Goal: Download file/media

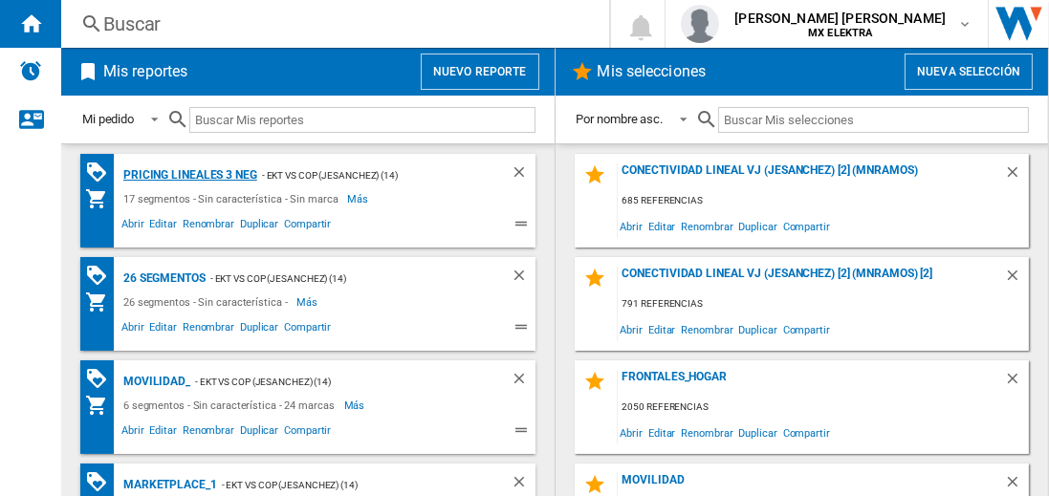
click at [189, 174] on div "Pricing lineales 3 neg" at bounding box center [188, 176] width 139 height 24
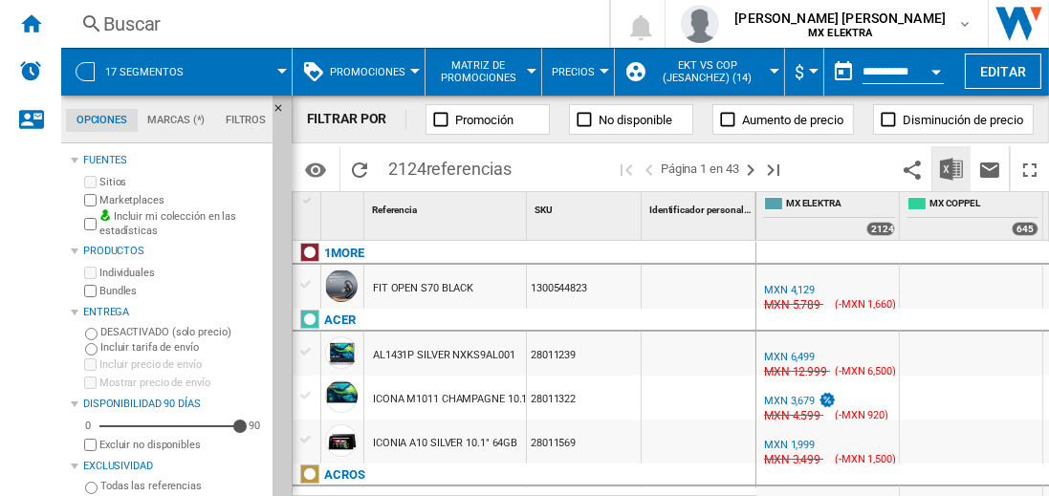
click at [953, 168] on img "Descargar en Excel" at bounding box center [951, 169] width 23 height 23
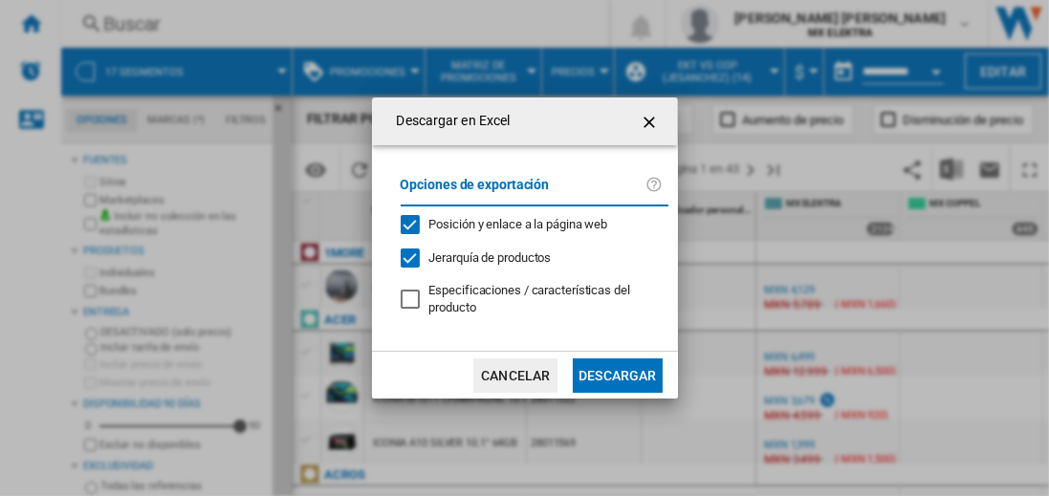
click at [617, 373] on button "Descargar" at bounding box center [617, 376] width 89 height 34
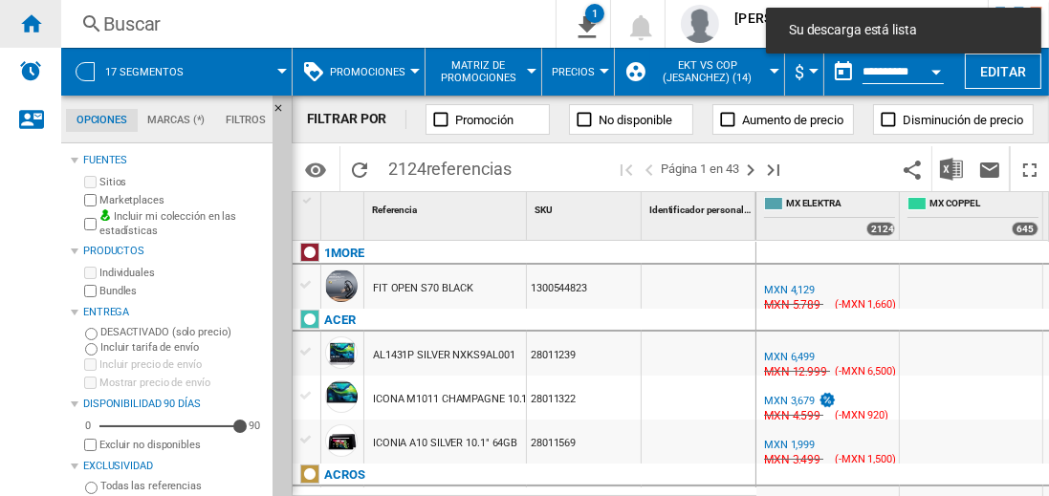
click at [31, 23] on ng-md-icon "Inicio" at bounding box center [30, 22] width 23 height 23
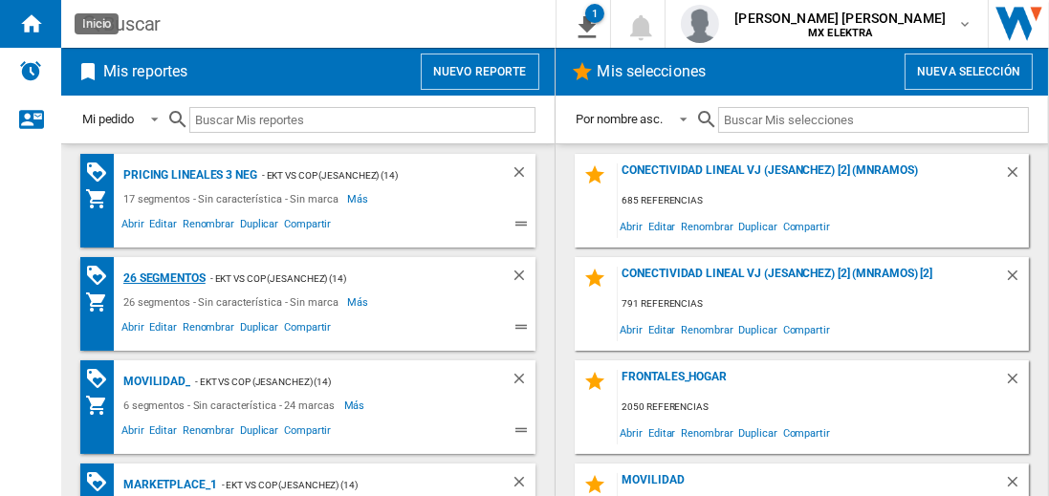
click at [165, 276] on div "26 segmentos" at bounding box center [162, 279] width 87 height 24
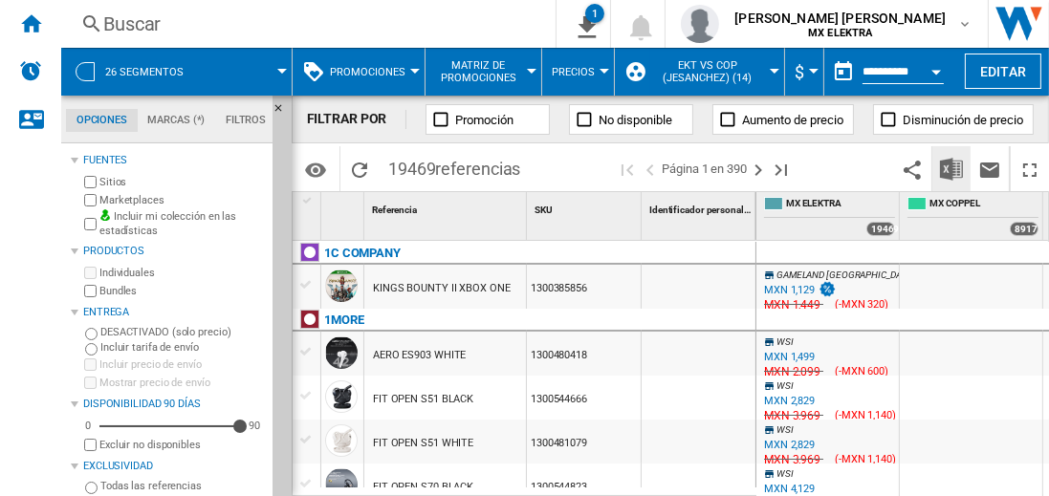
click at [953, 168] on img "Descargar en Excel" at bounding box center [951, 169] width 23 height 23
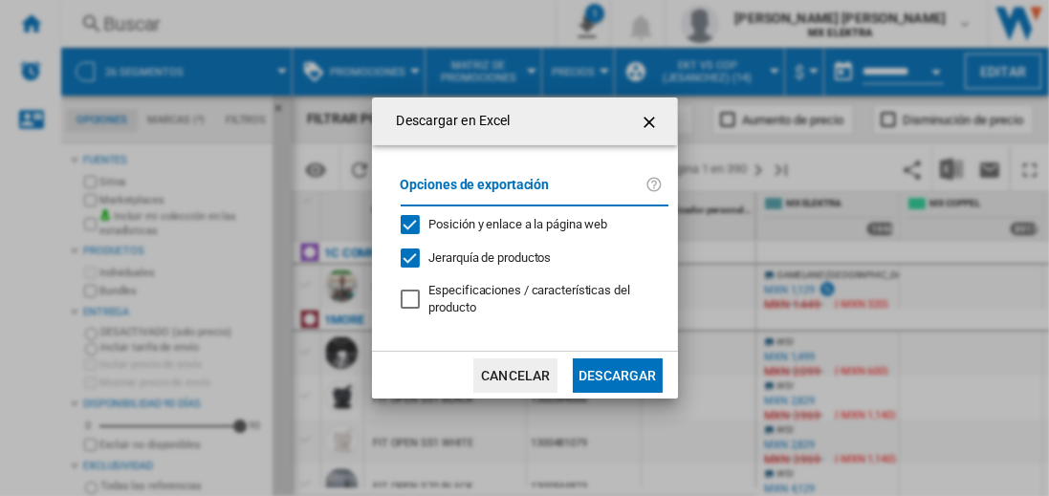
click at [617, 373] on button "Descargar" at bounding box center [617, 376] width 89 height 34
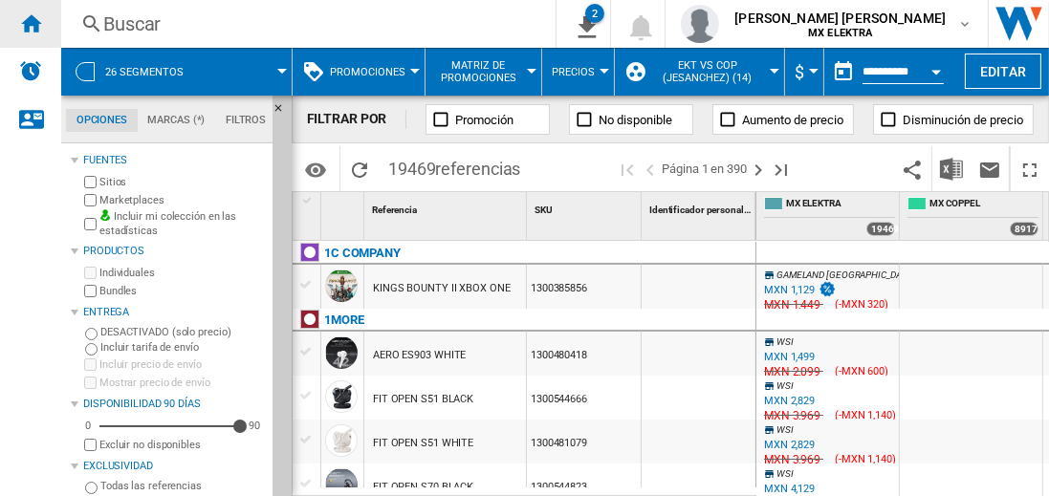
click at [31, 23] on ng-md-icon "Inicio" at bounding box center [30, 22] width 23 height 23
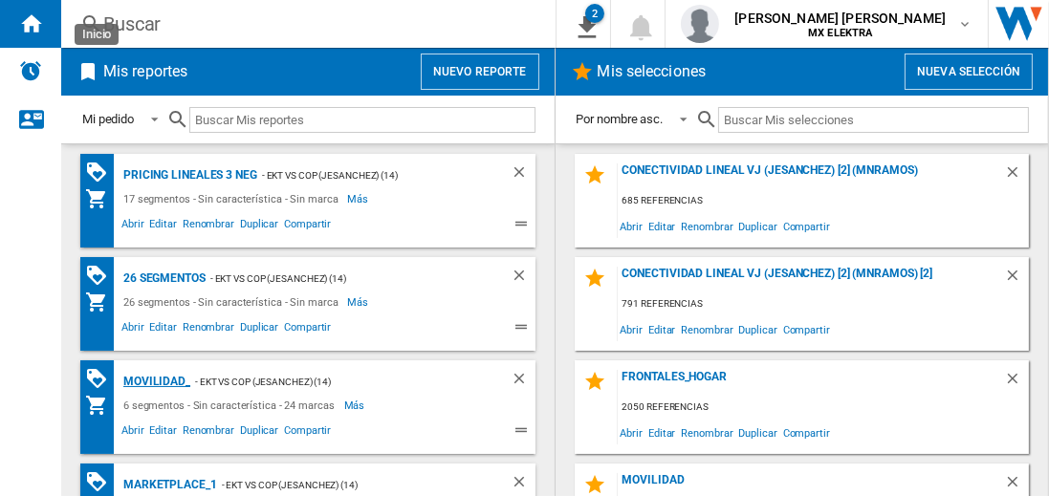
click at [153, 380] on div "MOVILIDAD_" at bounding box center [155, 382] width 72 height 24
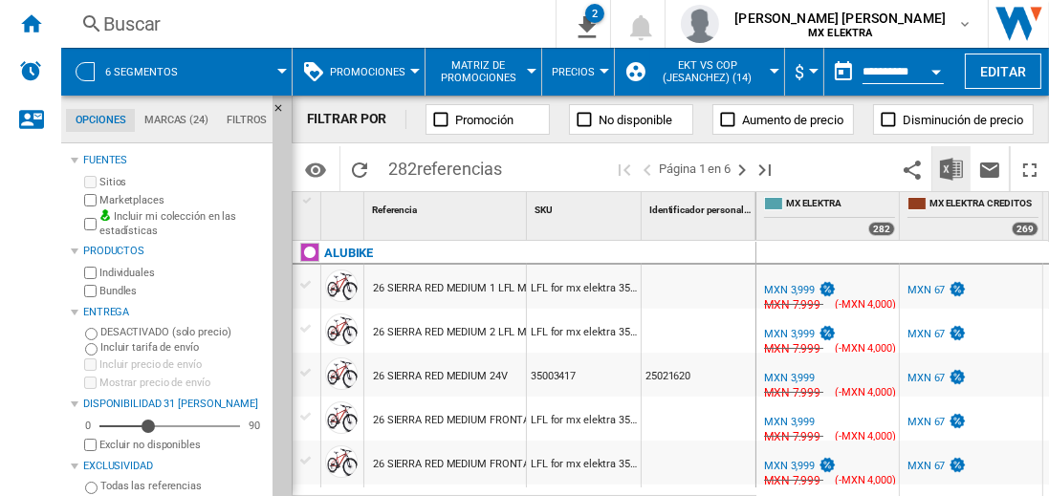
click at [953, 168] on img "Descargar en Excel" at bounding box center [951, 169] width 23 height 23
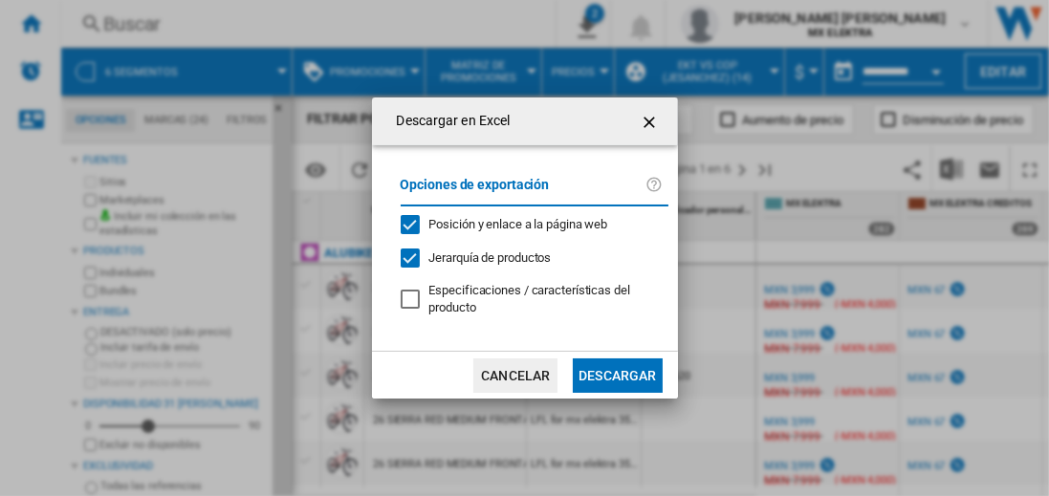
click at [617, 373] on button "Descargar" at bounding box center [617, 376] width 89 height 34
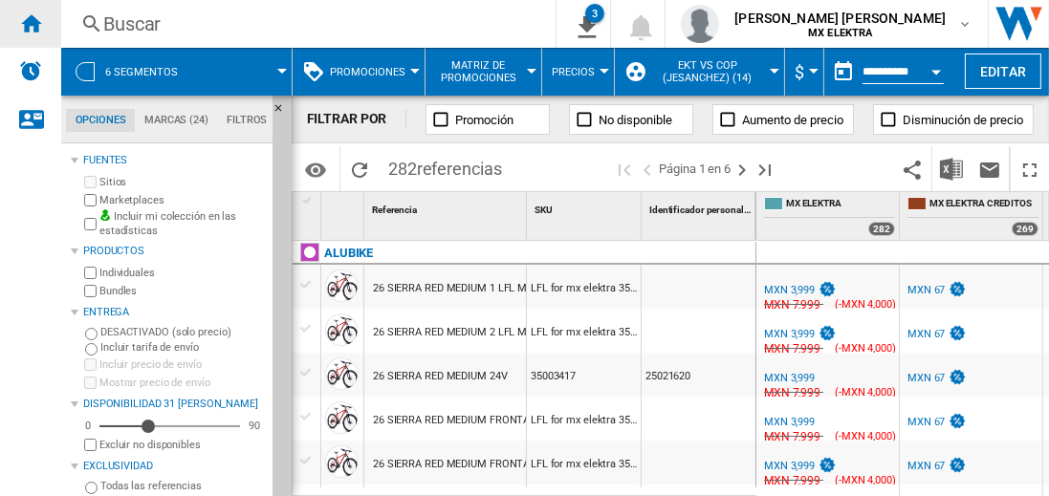
click at [31, 23] on ng-md-icon "Inicio" at bounding box center [30, 22] width 23 height 23
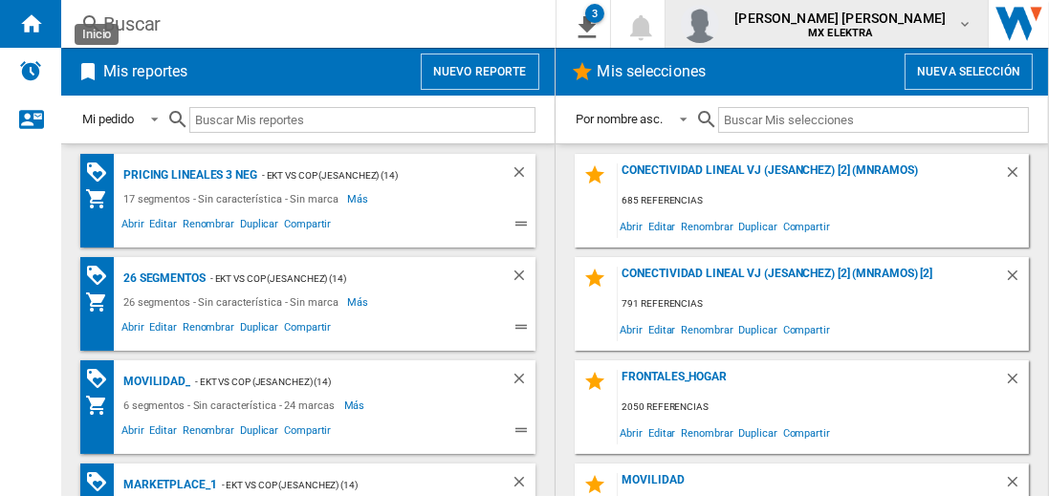
click at [859, 24] on span "[PERSON_NAME] [PERSON_NAME]" at bounding box center [840, 18] width 211 height 19
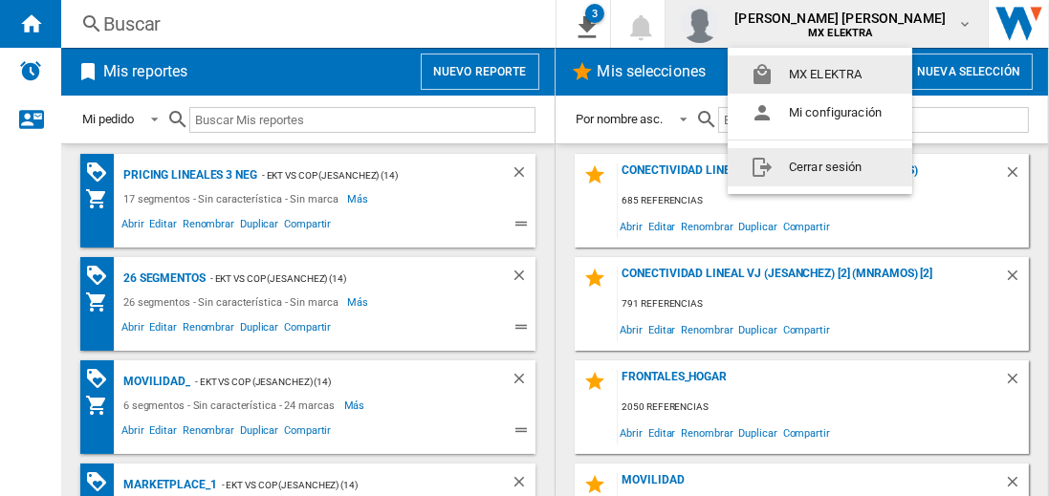
click at [820, 166] on button "Cerrar sesión" at bounding box center [820, 167] width 185 height 38
